Goal: Answer question/provide support

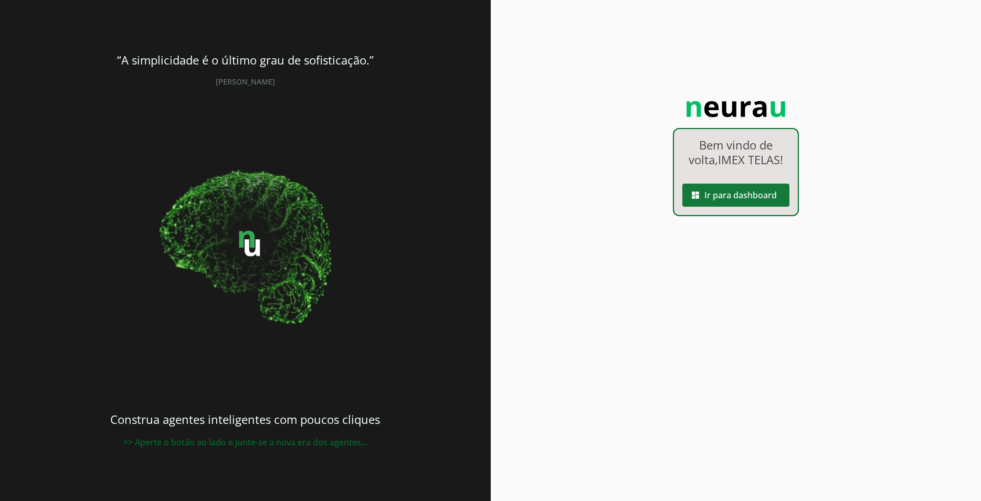
click at [729, 199] on span at bounding box center [735, 195] width 107 height 25
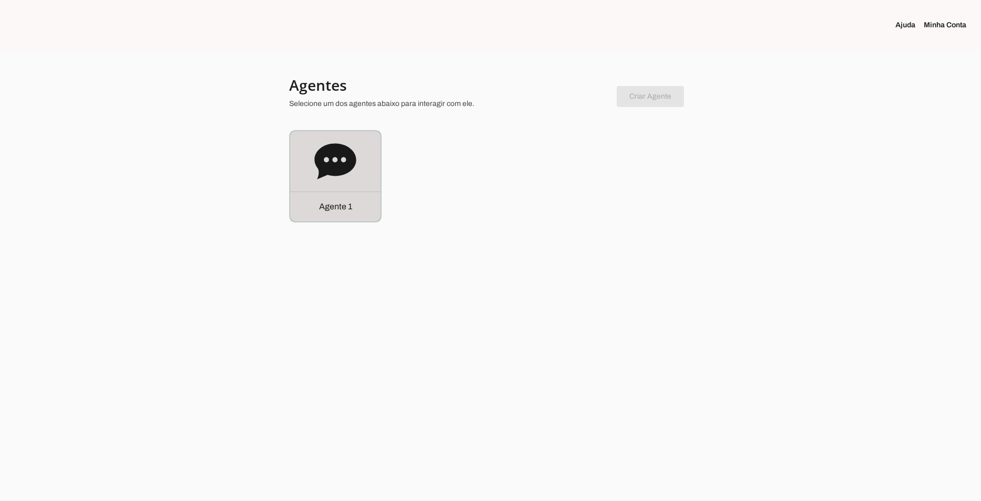
click at [361, 170] on div "Agente 1" at bounding box center [335, 176] width 90 height 90
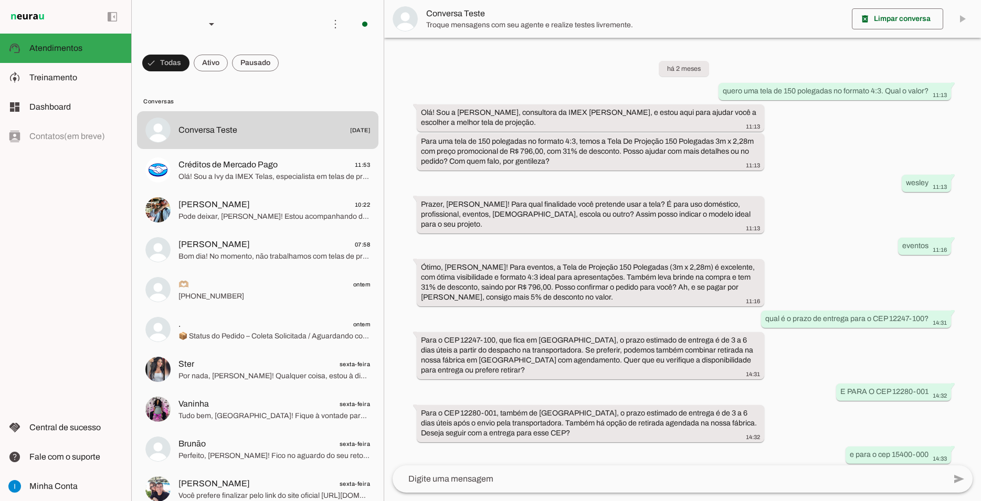
scroll to position [479, 0]
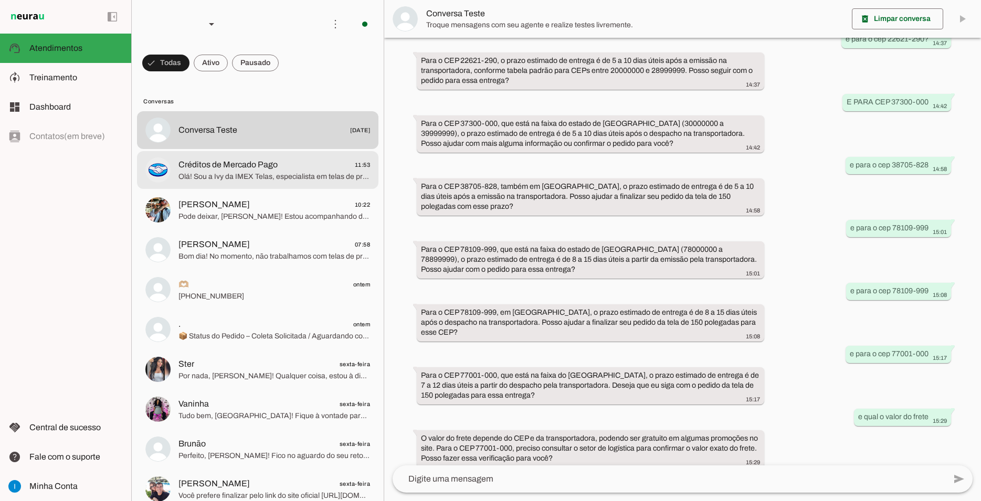
click at [240, 172] on span "Olá! Sou a Ivy da IMEX Telas, especialista em telas de projeção para diversos u…" at bounding box center [274, 177] width 192 height 10
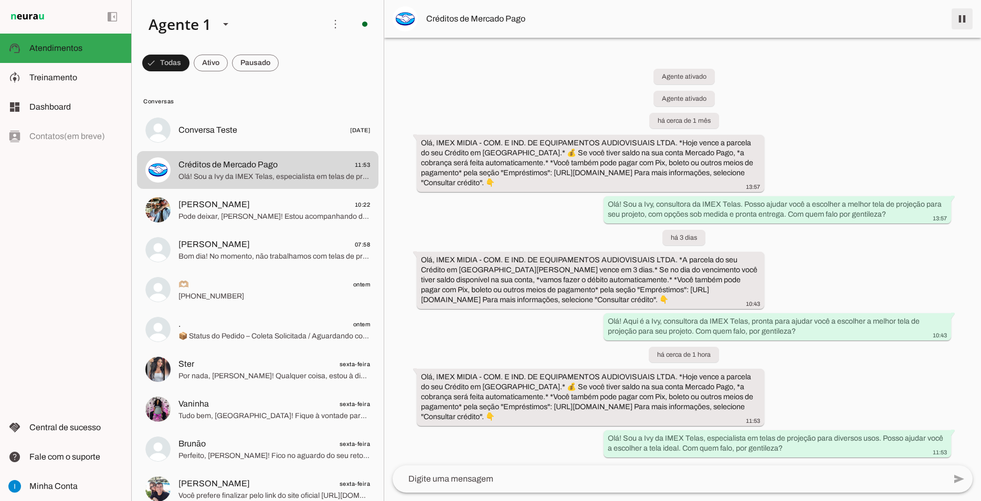
click at [968, 18] on span at bounding box center [961, 18] width 25 height 25
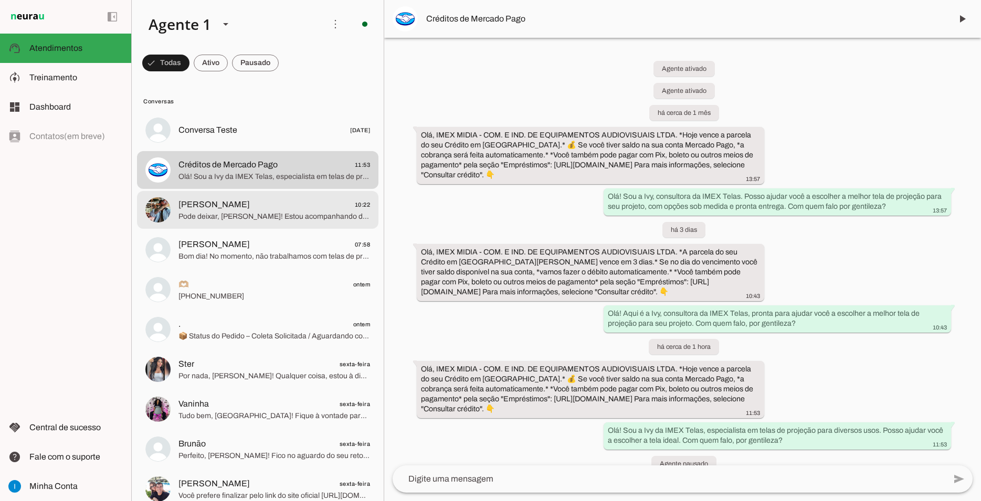
click at [279, 212] on span "Pode deixar, [PERSON_NAME]! Estou acompanhando de perto para enviar o link de p…" at bounding box center [274, 217] width 192 height 10
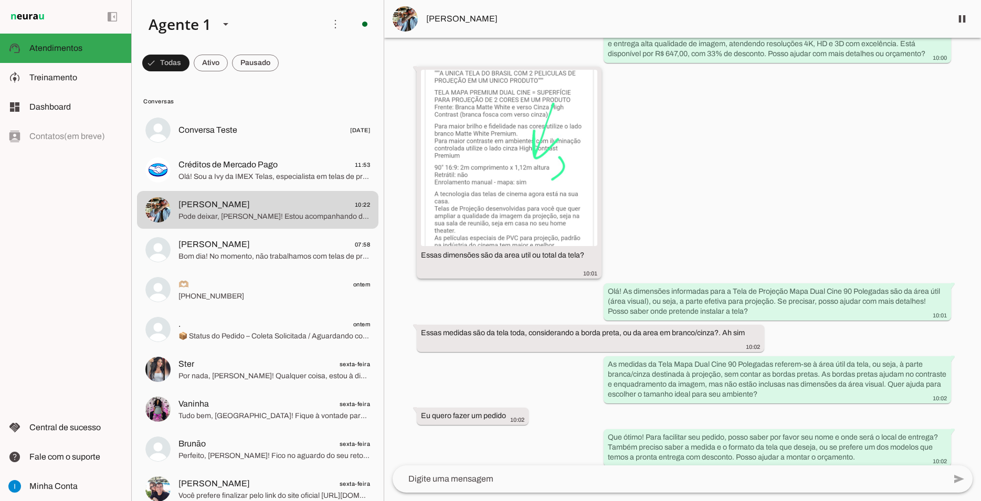
scroll to position [59, 0]
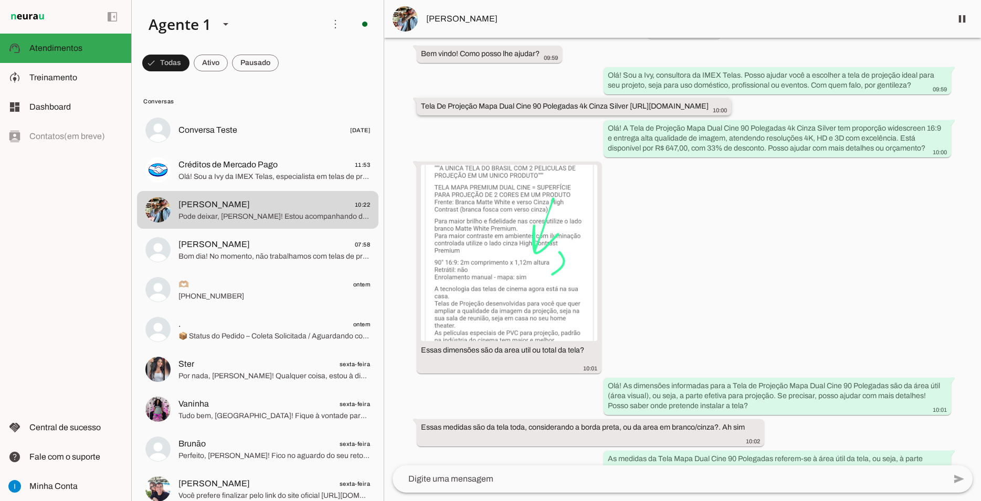
drag, startPoint x: 628, startPoint y: 108, endPoint x: 633, endPoint y: 116, distance: 10.2
click at [633, 114] on div "Tela De Projeção Mapa Dual Cine 90 Polegadas 4k Cinza Silver [URL][DOMAIN_NAME]…" at bounding box center [574, 107] width 306 height 13
click at [861, 156] on div "Olá! A Tela de Projeção Mapa Dual Cine 90 Polegadas 4k Cinza Silver tem proporç…" at bounding box center [777, 139] width 339 height 33
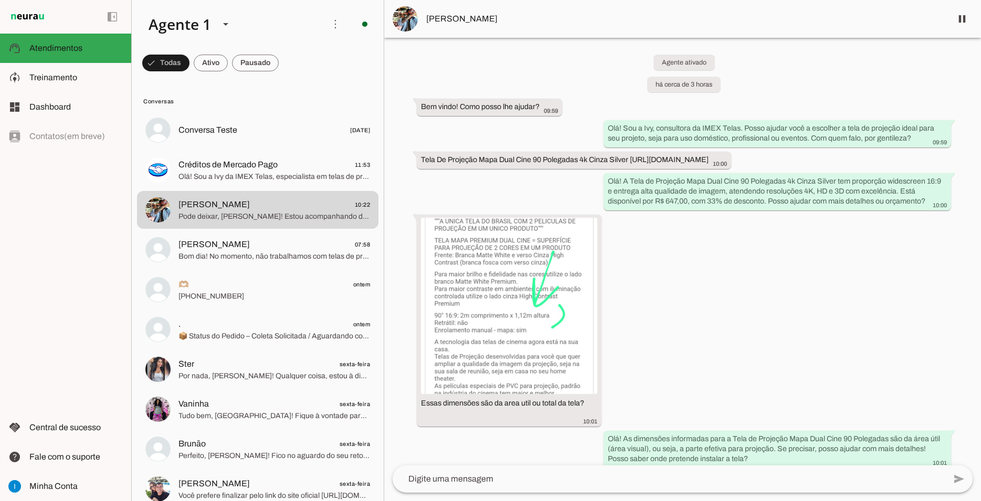
scroll to position [0, 0]
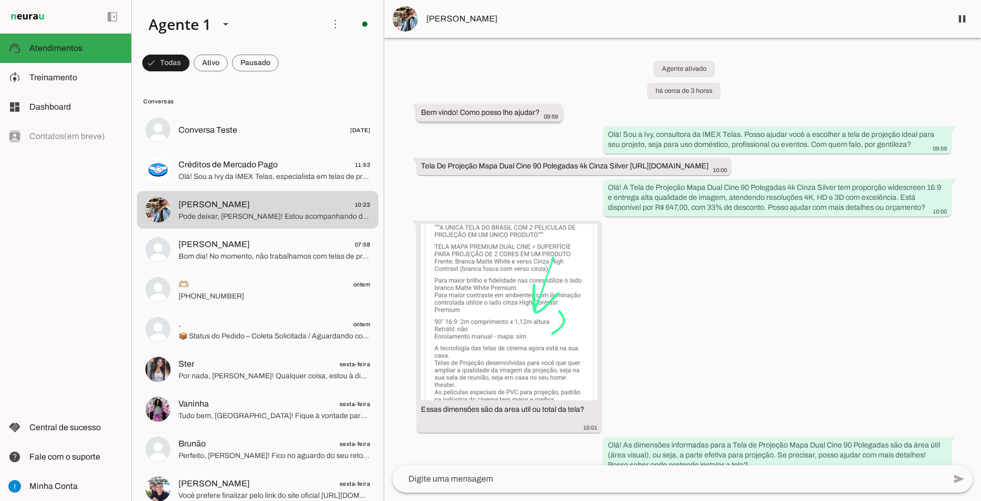
drag, startPoint x: 858, startPoint y: 453, endPoint x: 428, endPoint y: 114, distance: 547.1
click at [429, 114] on div "Agente ativado há cerca de 3 horas Bem vindo! Como posso lhe ajudar? 09:59 Olá!…" at bounding box center [682, 252] width 597 height 428
click at [419, 110] on whatsapp-message-bubble "Bem vindo! Como posso lhe ajudar? 09:59" at bounding box center [489, 112] width 145 height 17
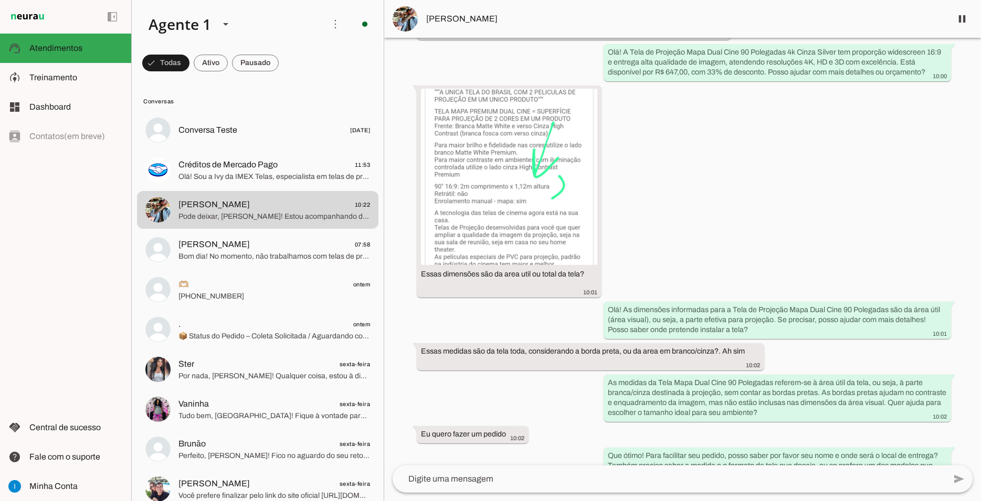
scroll to position [673, 0]
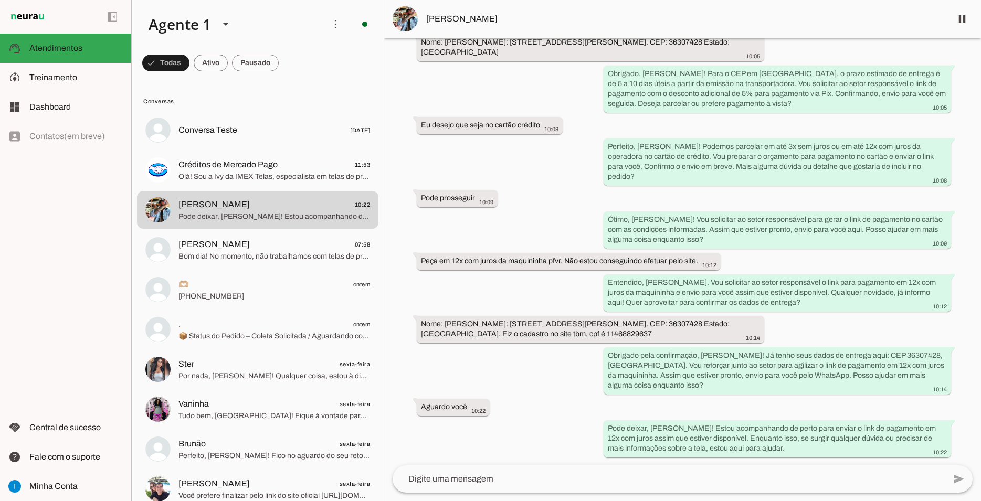
drag, startPoint x: 421, startPoint y: 111, endPoint x: 905, endPoint y: 522, distance: 635.3
click at [905, 466] on div "Agente ativado há cerca de 3 horas Bem vindo! Como posso lhe ajudar? 09:59 Olá!…" at bounding box center [682, 252] width 597 height 428
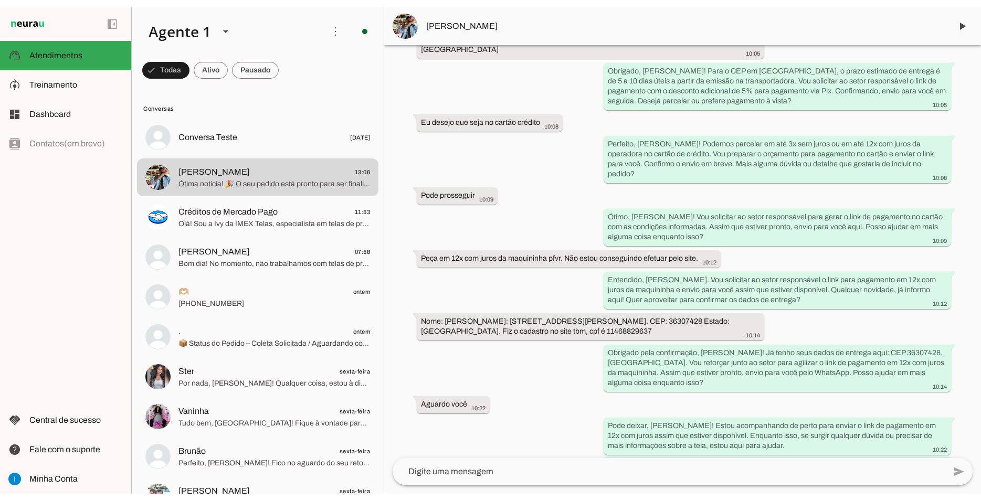
scroll to position [0, 0]
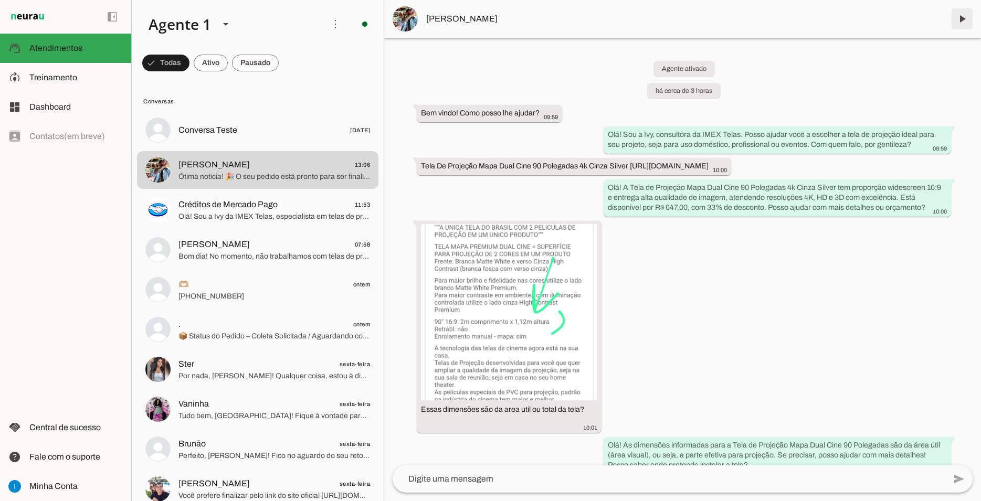
click at [966, 20] on span at bounding box center [961, 18] width 25 height 25
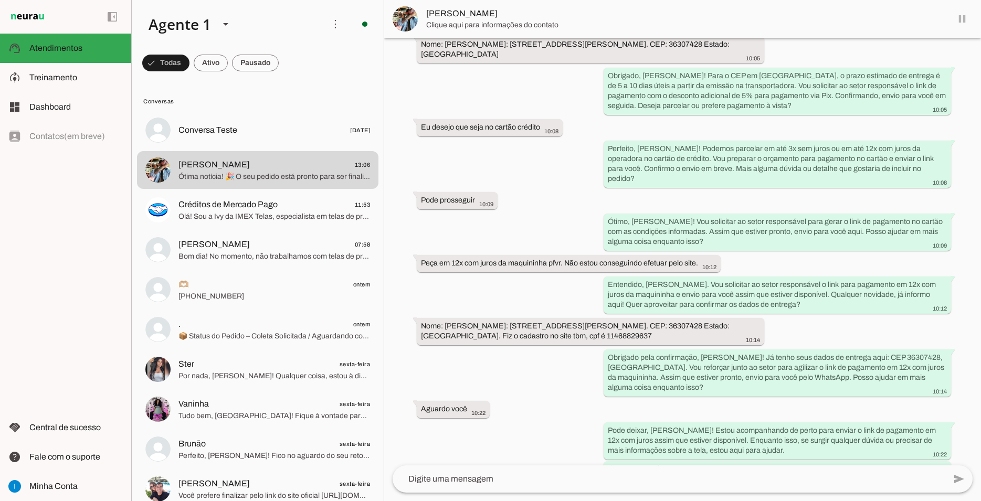
scroll to position [836, 0]
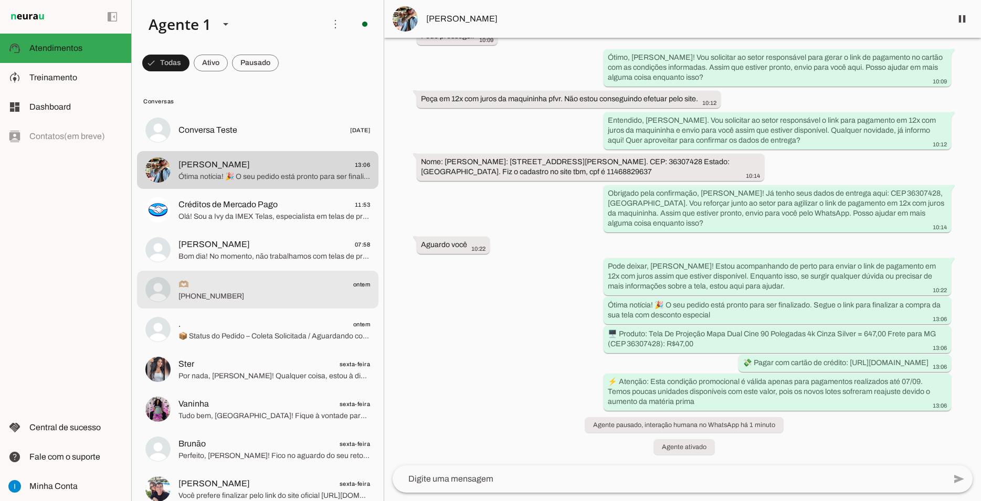
click at [214, 278] on span "🫶🏼 ontem" at bounding box center [274, 284] width 192 height 13
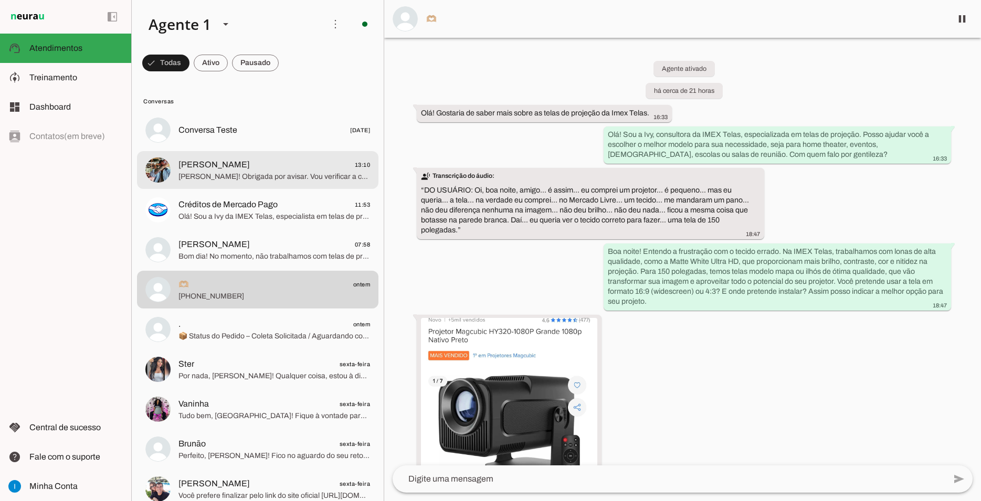
click at [306, 159] on span "[PERSON_NAME] 13:10" at bounding box center [274, 165] width 192 height 13
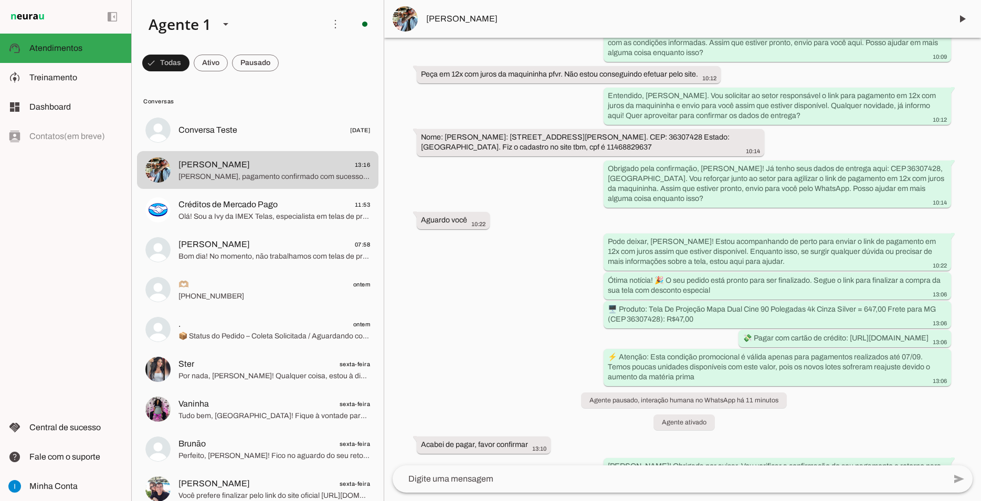
scroll to position [1018, 0]
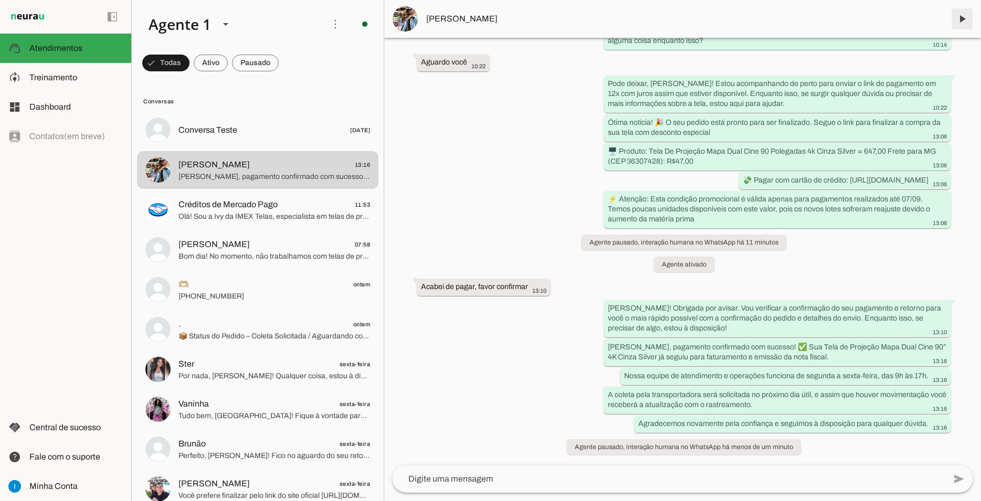
click at [960, 25] on span at bounding box center [961, 18] width 25 height 25
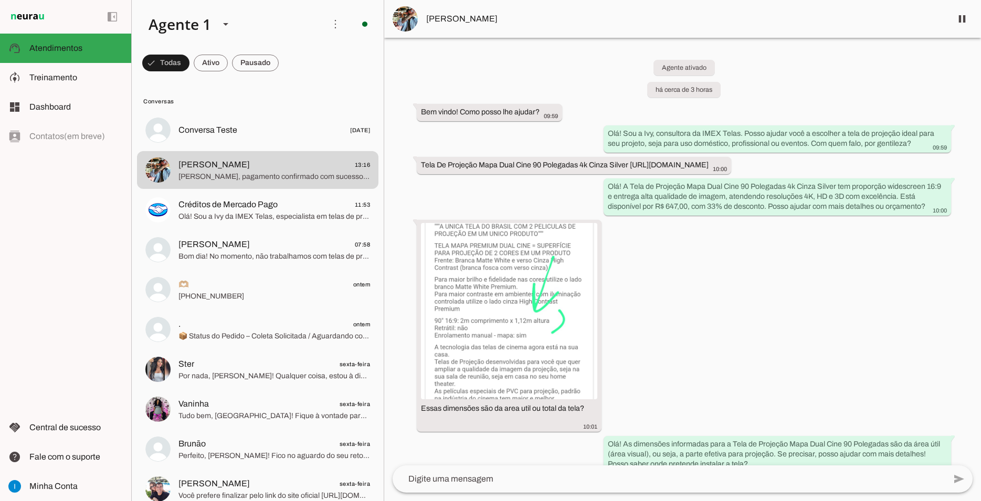
scroll to position [0, 0]
